Goal: Task Accomplishment & Management: Use online tool/utility

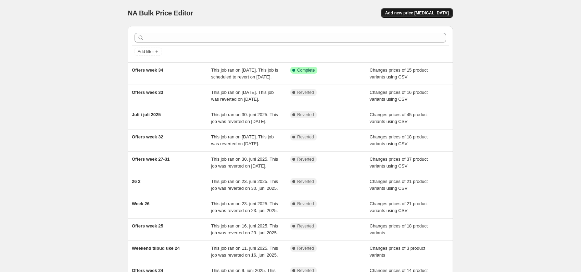
click at [419, 11] on span "Add new price [MEDICAL_DATA]" at bounding box center [417, 12] width 64 height 5
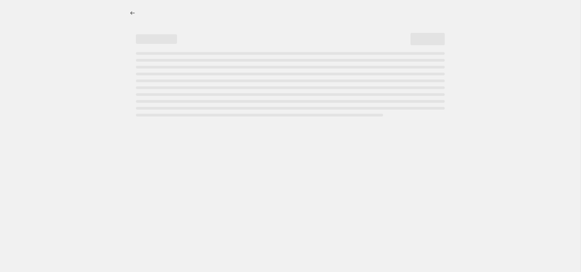
select select "percentage"
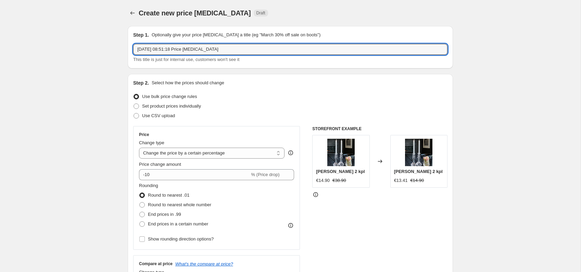
drag, startPoint x: 231, startPoint y: 49, endPoint x: 13, endPoint y: 59, distance: 217.9
click at [133, 55] on input "[DATE] 08:51:18 Price [MEDICAL_DATA]" at bounding box center [290, 49] width 314 height 11
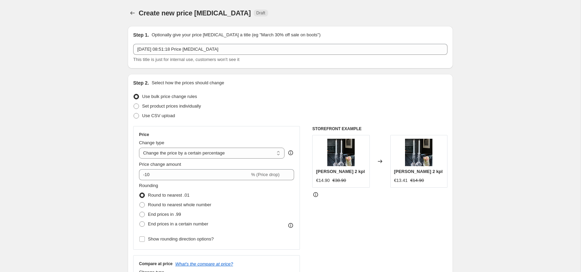
drag, startPoint x: 210, startPoint y: 44, endPoint x: 136, endPoint y: 58, distance: 75.5
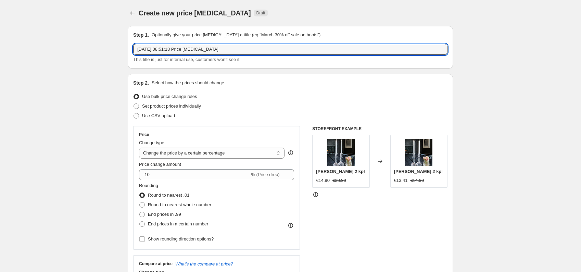
drag, startPoint x: 234, startPoint y: 50, endPoint x: 120, endPoint y: 50, distance: 113.6
click at [133, 50] on input "[DATE] 08:51:18 Price [MEDICAL_DATA]" at bounding box center [290, 49] width 314 height 11
type input "Offers week 35"
click at [137, 116] on span at bounding box center [135, 115] width 5 height 5
click at [134, 113] on input "Use CSV upload" at bounding box center [133, 113] width 0 height 0
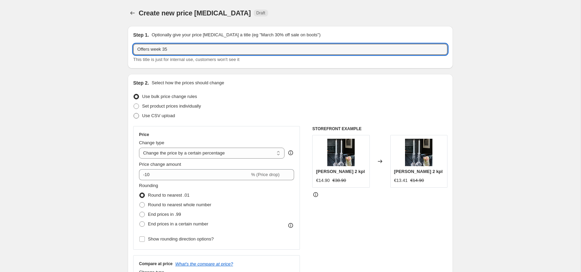
radio input "true"
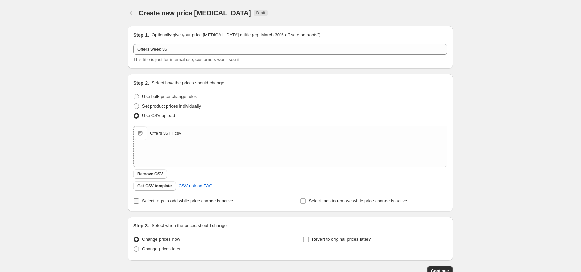
click at [136, 201] on input "Select tags to add while price change is active" at bounding box center [135, 200] width 5 height 5
checkbox input "true"
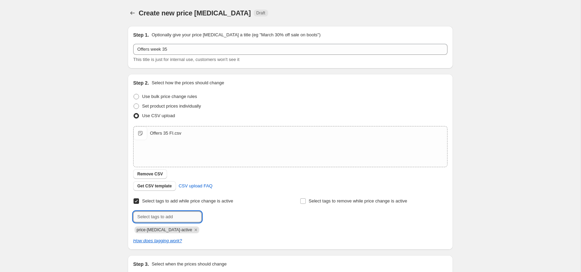
click at [163, 219] on input "text" at bounding box center [167, 216] width 68 height 11
type input "campaign_weekly"
click at [216, 220] on button "Add campaign_wee..." at bounding box center [228, 216] width 50 height 10
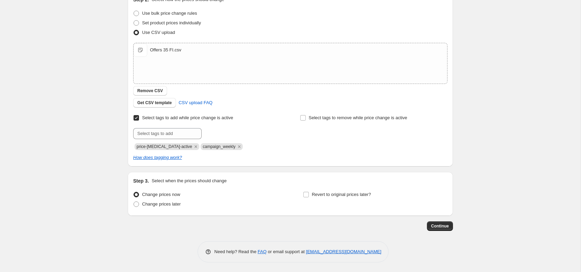
scroll to position [84, 0]
click at [137, 204] on span at bounding box center [135, 203] width 5 height 5
click at [134, 201] on input "Change prices later" at bounding box center [133, 201] width 0 height 0
radio input "true"
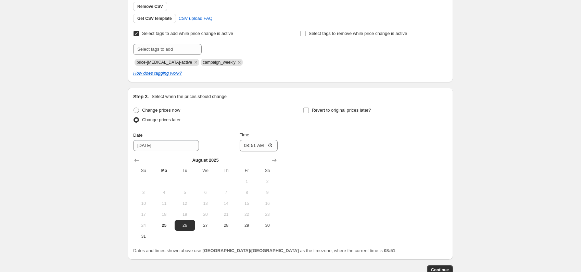
scroll to position [168, 0]
click at [166, 223] on span "25" at bounding box center [163, 223] width 15 height 5
type input "[DATE]"
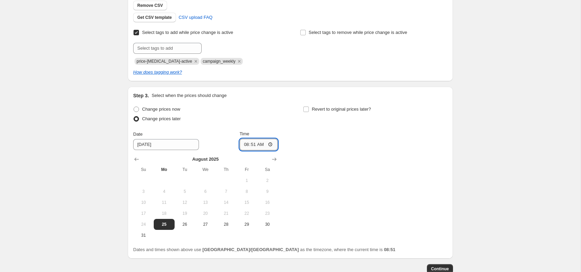
click at [261, 144] on input "08:51" at bounding box center [259, 145] width 38 height 12
type input "15:00"
click at [306, 108] on input "Revert to original prices later?" at bounding box center [305, 108] width 5 height 5
checkbox input "true"
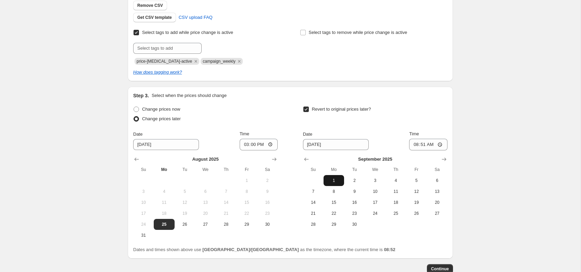
click at [336, 178] on span "1" at bounding box center [333, 180] width 15 height 5
click at [426, 141] on input "08:51" at bounding box center [428, 145] width 38 height 12
type input "14:55"
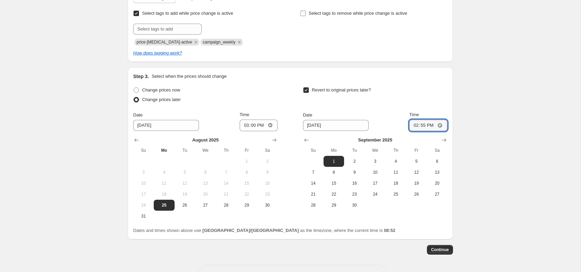
scroll to position [211, 0]
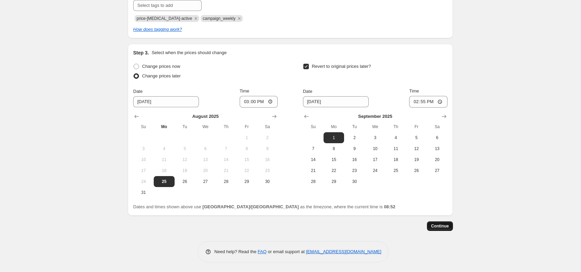
click at [442, 224] on span "Continue" at bounding box center [440, 225] width 18 height 5
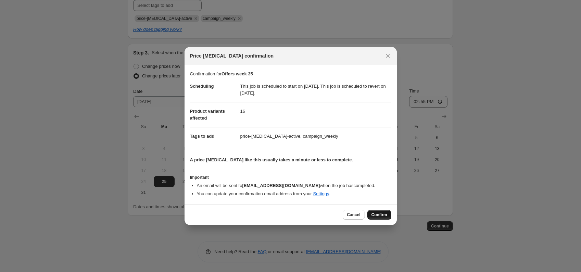
click at [375, 215] on span "Confirm" at bounding box center [379, 214] width 16 height 5
